Goal: Communication & Community: Participate in discussion

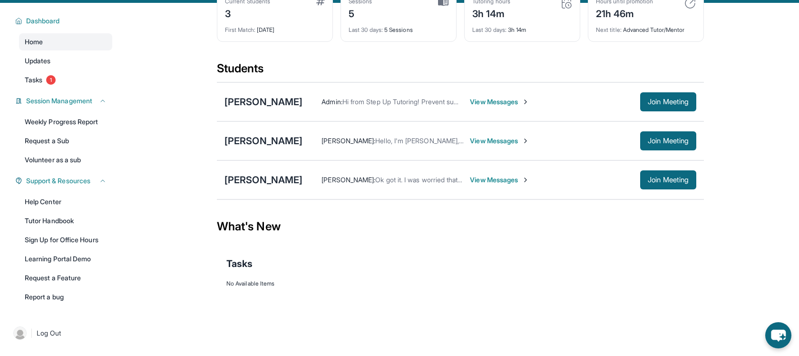
scroll to position [61, 0]
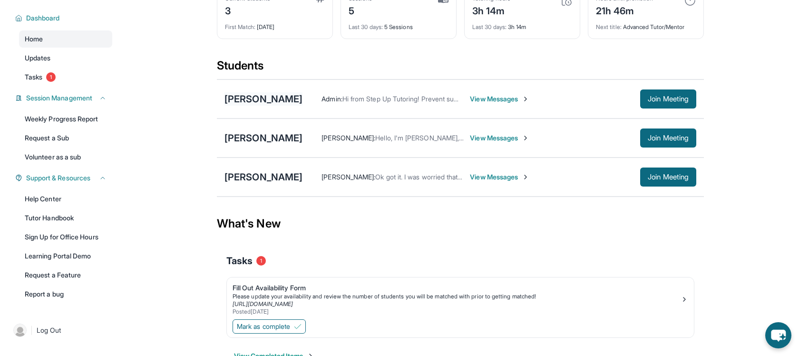
click at [287, 95] on div "[PERSON_NAME]" at bounding box center [264, 98] width 78 height 13
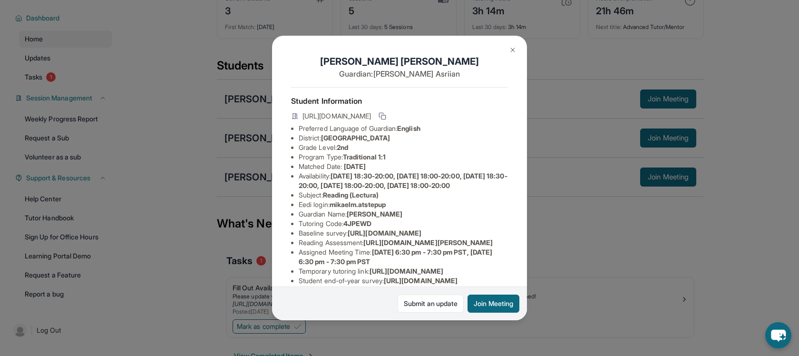
click at [512, 49] on img at bounding box center [513, 50] width 8 height 8
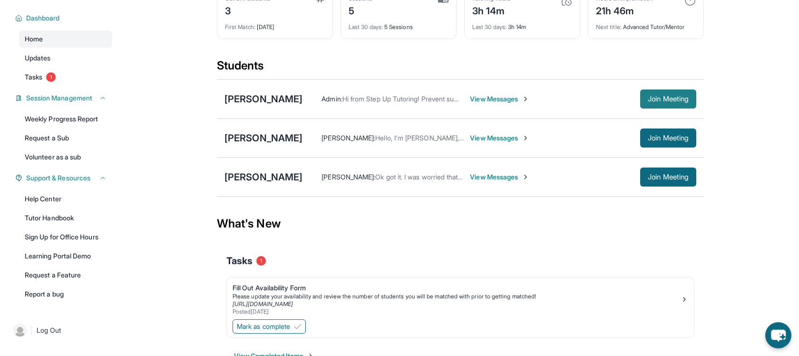
click at [658, 98] on span "Join Meeting" at bounding box center [668, 99] width 41 height 6
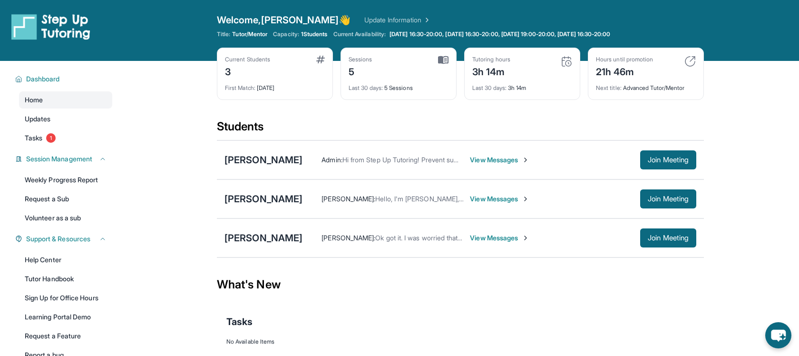
click at [508, 154] on div "Admin : Hi from Step Up Tutoring! Prevent summer learning loss and qualify for …" at bounding box center [500, 159] width 394 height 19
click at [508, 158] on span "View Messages" at bounding box center [499, 160] width 59 height 10
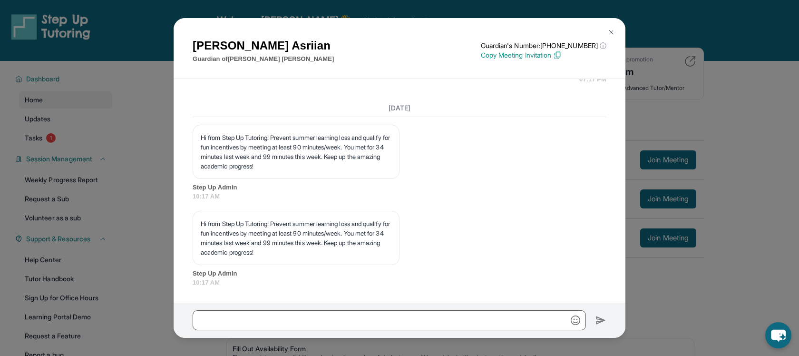
scroll to position [1373, 0]
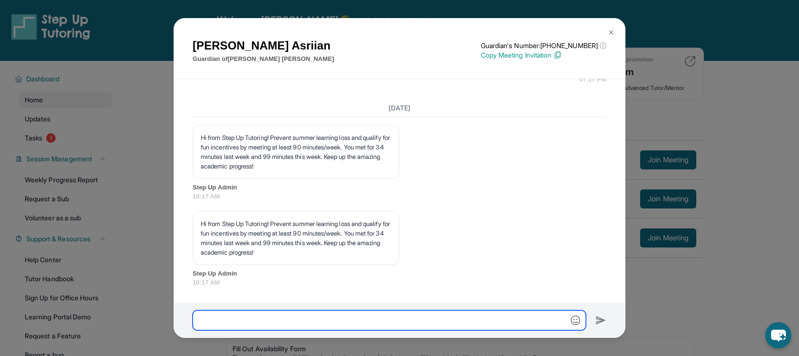
click at [382, 316] on input "text" at bounding box center [389, 320] width 393 height 20
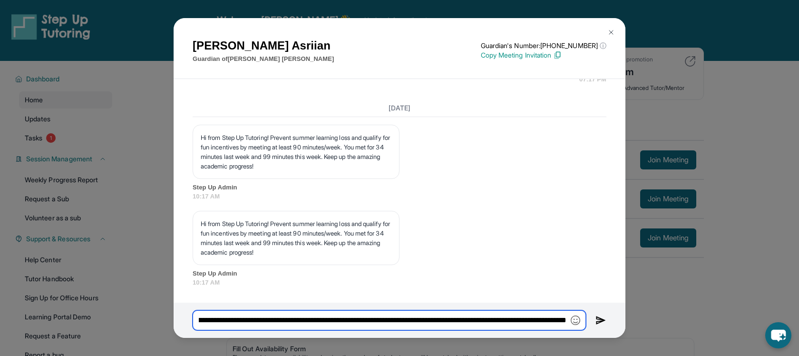
scroll to position [0, 735]
type input "**********"
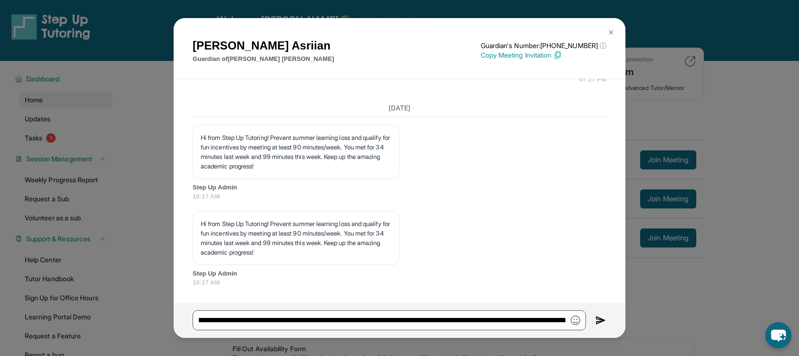
scroll to position [0, 0]
click at [602, 322] on img at bounding box center [601, 319] width 11 height 11
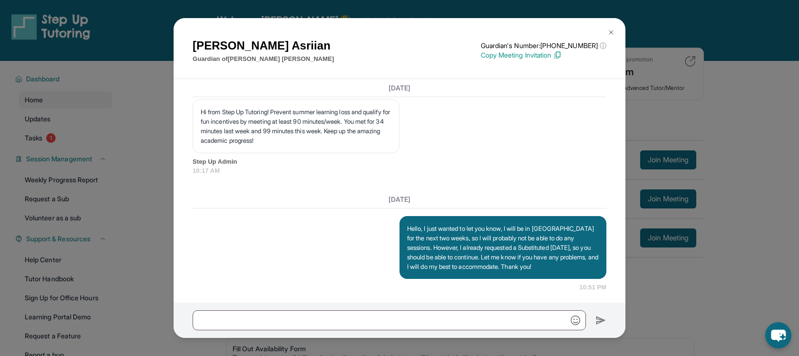
scroll to position [1490, 0]
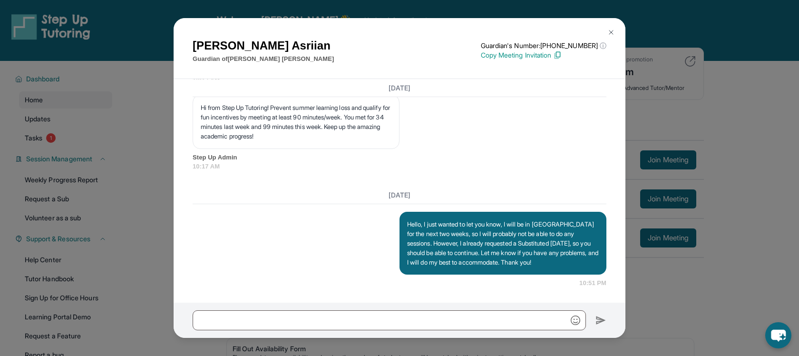
click at [610, 35] on img at bounding box center [612, 33] width 8 height 8
